Goal: Find specific page/section: Find specific page/section

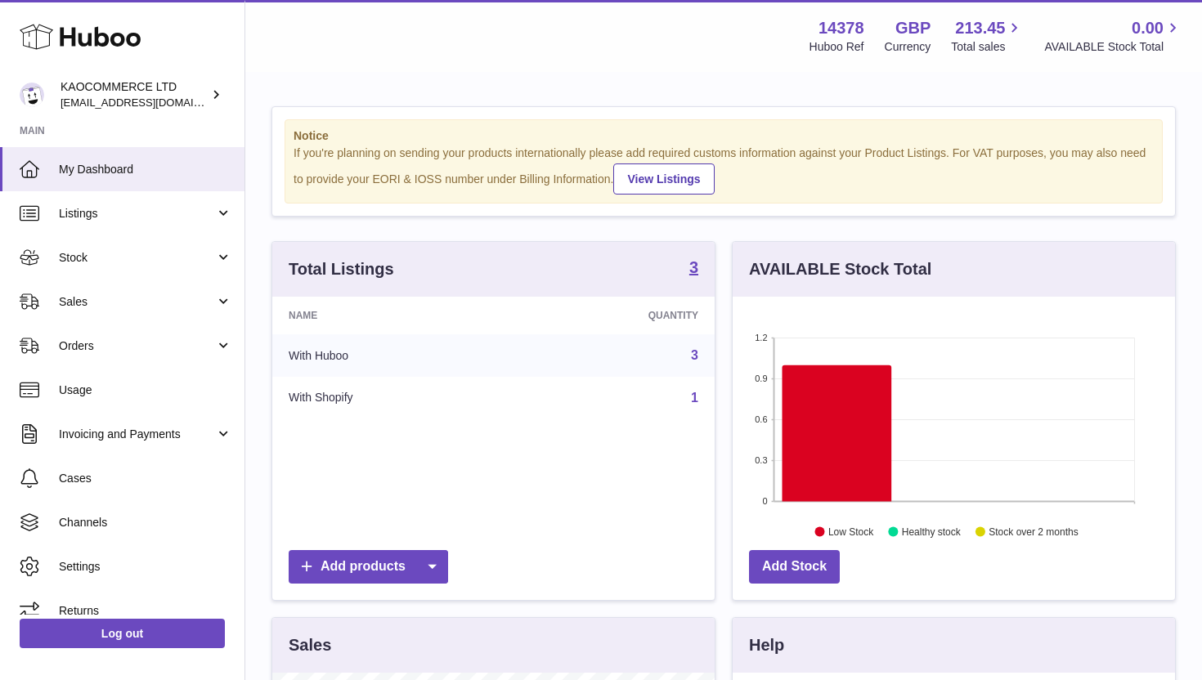
scroll to position [255, 442]
click at [128, 252] on span "Stock" at bounding box center [137, 258] width 156 height 16
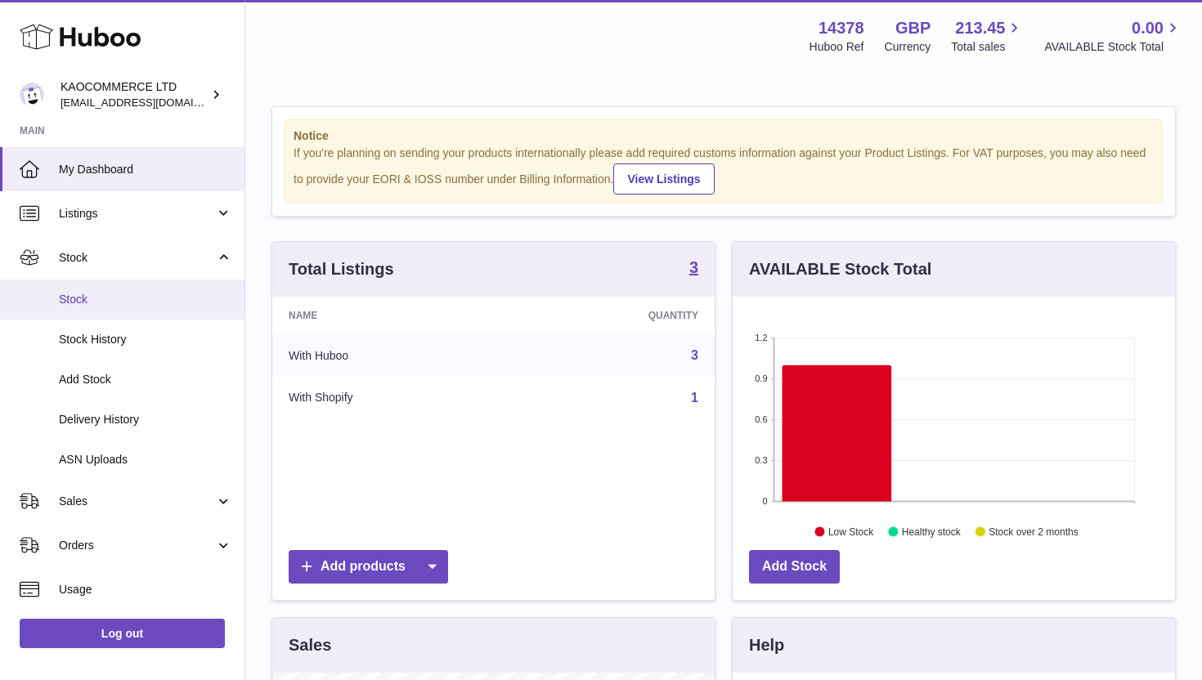
click at [123, 304] on span "Stock" at bounding box center [145, 300] width 173 height 16
